Goal: Check status: Check status

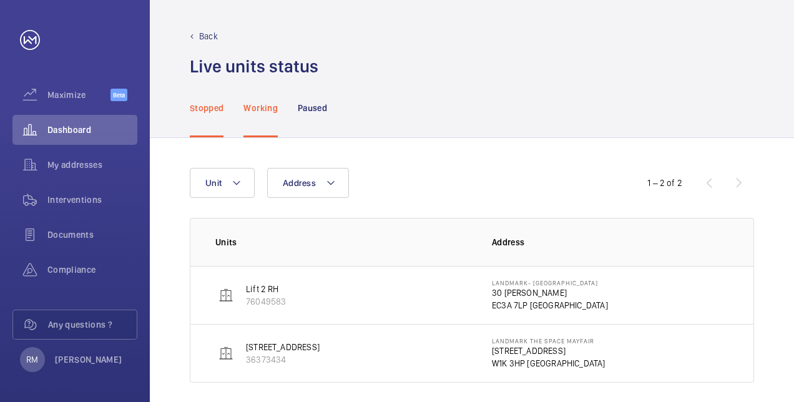
scroll to position [10, 0]
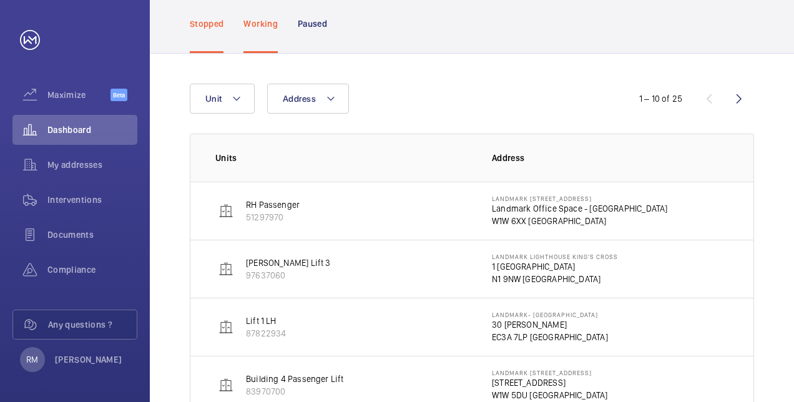
scroll to position [84, 0]
click at [256, 15] on div "Working" at bounding box center [260, 23] width 34 height 59
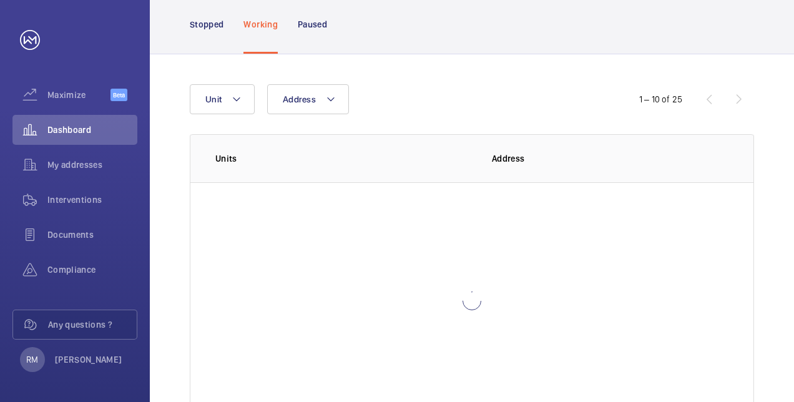
click at [224, 17] on nav "Stopped Working Paused" at bounding box center [258, 23] width 137 height 59
click at [216, 22] on p "Stopped" at bounding box center [207, 24] width 34 height 12
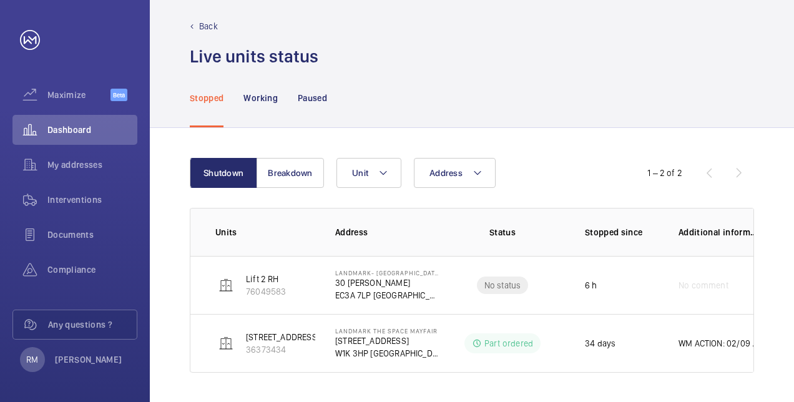
click at [570, 129] on div "Shutdown Breakdown Address Unit 1 – 2 of 2 Units Address Status Stopped since A…" at bounding box center [472, 265] width 644 height 274
